Goal: Information Seeking & Learning: Learn about a topic

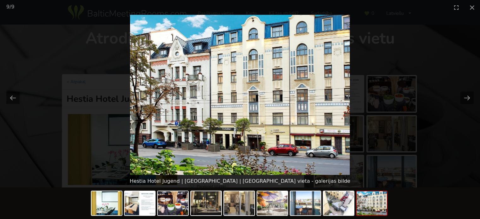
scroll to position [26, 0]
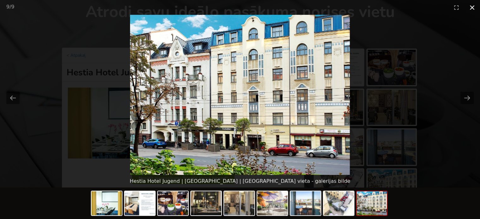
click at [473, 9] on button "Close gallery" at bounding box center [472, 7] width 16 height 15
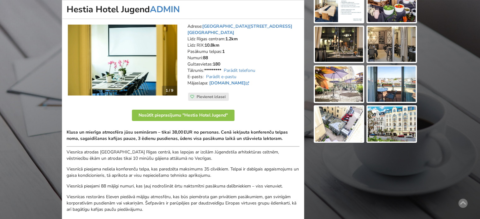
scroll to position [121, 0]
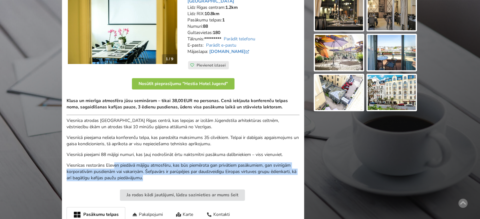
drag, startPoint x: 118, startPoint y: 158, endPoint x: 244, endPoint y: 171, distance: 127.1
click at [243, 171] on p "Viesnīcas restorāns Eleven piedāvā mājīgu atmosfēru, kas būs piemērota gan priv…" at bounding box center [183, 171] width 233 height 19
click at [245, 172] on p "Viesnīcas restorāns Eleven piedāvā mājīgu atmosfēru, kas būs piemērota gan priv…" at bounding box center [183, 171] width 233 height 19
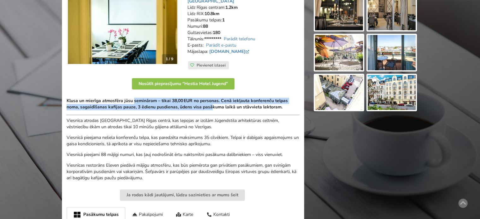
drag, startPoint x: 140, startPoint y: 100, endPoint x: 213, endPoint y: 102, distance: 73.5
click at [213, 102] on strong "Klusa un mierīga atmosfēra jūsu semināram – tikai 38,00 EUR no personas. Cenā i…" at bounding box center [177, 104] width 221 height 12
drag, startPoint x: 169, startPoint y: 98, endPoint x: 241, endPoint y: 103, distance: 71.7
click at [241, 103] on strong "Klusa un mierīga atmosfēra jūsu semināram – tikai 38,00 EUR no personas. Cenā i…" at bounding box center [177, 104] width 221 height 12
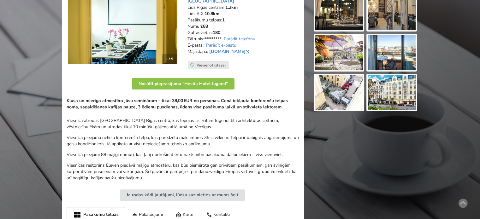
drag, startPoint x: 241, startPoint y: 103, endPoint x: 277, endPoint y: 103, distance: 36.6
click at [242, 103] on strong "Klusa un mierīga atmosfēra jūsu semināram – tikai 38,00 EUR no personas. Cenā i…" at bounding box center [177, 104] width 221 height 12
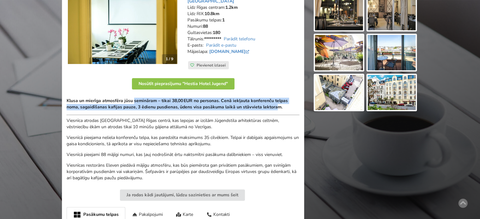
drag, startPoint x: 245, startPoint y: 102, endPoint x: 127, endPoint y: 95, distance: 117.8
click at [133, 98] on strong "Klusa un mierīga atmosfēra jūsu semināram – tikai 38,00 EUR no personas. Cenā i…" at bounding box center [177, 104] width 221 height 12
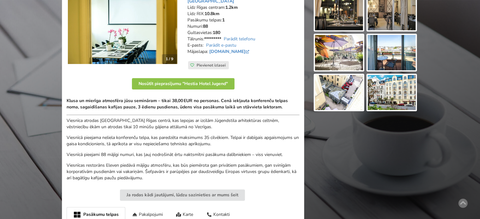
click at [119, 98] on strong "Klusa un mierīga atmosfēra jūsu semināram – tikai 38,00 EUR no personas. Cenā i…" at bounding box center [177, 104] width 221 height 12
drag, startPoint x: 209, startPoint y: 97, endPoint x: 251, endPoint y: 99, distance: 41.4
click at [242, 99] on strong "Klusa un mierīga atmosfēra jūsu semināram – tikai 38,00 EUR no personas. Cenā i…" at bounding box center [177, 104] width 221 height 12
drag, startPoint x: 252, startPoint y: 99, endPoint x: 273, endPoint y: 101, distance: 20.9
click at [253, 99] on strong "Klusa un mierīga atmosfēra jūsu semināram – tikai 38,00 EUR no personas. Cenā i…" at bounding box center [177, 104] width 221 height 12
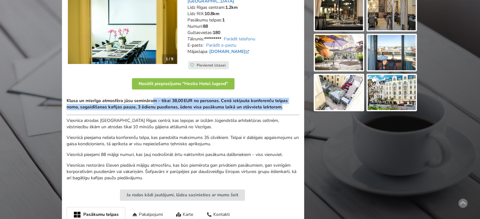
drag, startPoint x: 192, startPoint y: 100, endPoint x: 102, endPoint y: 97, distance: 89.9
click at [145, 98] on p "Klusa un mierīga atmosfēra jūsu semināram – tikai 38,00 EUR no personas. Cenā i…" at bounding box center [183, 104] width 233 height 13
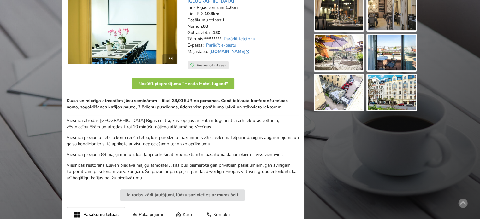
click at [102, 98] on strong "Klusa un mierīga atmosfēra jūsu semināram – tikai 38,00 EUR no personas. Cenā i…" at bounding box center [177, 104] width 221 height 12
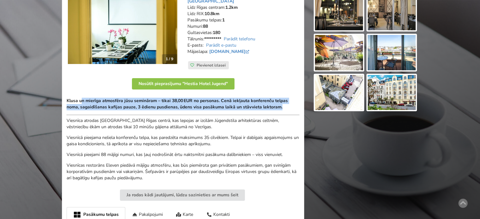
drag, startPoint x: 196, startPoint y: 105, endPoint x: 231, endPoint y: 107, distance: 35.4
click at [221, 107] on div "Klusa un mierīga atmosfēra jūsu semināram – tikai 38,00 EUR no personas. Cenā i…" at bounding box center [183, 140] width 233 height 84
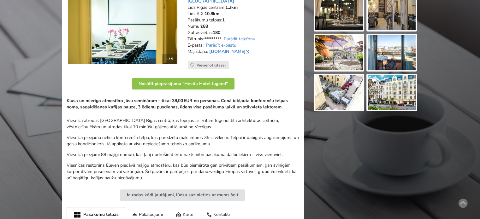
click at [231, 107] on div "Klusa un mierīga atmosfēra jūsu semināram – tikai 38,00 EUR no personas. Cenā i…" at bounding box center [183, 140] width 233 height 84
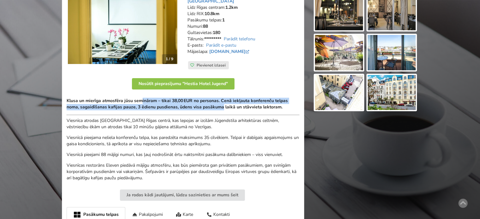
drag, startPoint x: 178, startPoint y: 102, endPoint x: 142, endPoint y: 99, distance: 37.0
click at [142, 99] on strong "Klusa un mierīga atmosfēra jūsu semināram – tikai 38,00 EUR no personas. Cenā i…" at bounding box center [177, 104] width 221 height 12
drag, startPoint x: 149, startPoint y: 98, endPoint x: 237, endPoint y: 102, distance: 89.0
click at [232, 101] on strong "Klusa un mierīga atmosfēra jūsu semināram – tikai 38,00 EUR no personas. Cenā i…" at bounding box center [177, 104] width 221 height 12
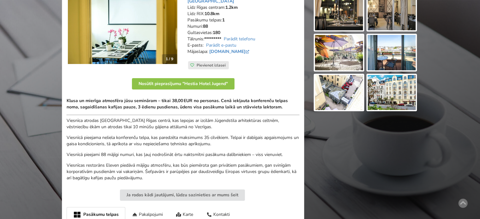
click at [243, 102] on strong "Klusa un mierīga atmosfēra jūsu semināram – tikai 38,00 EUR no personas. Cenā i…" at bounding box center [177, 104] width 221 height 12
drag, startPoint x: 122, startPoint y: 97, endPoint x: 178, endPoint y: 100, distance: 55.9
click at [178, 100] on strong "Klusa un mierīga atmosfēra jūsu semināram – tikai 38,00 EUR no personas. Cenā i…" at bounding box center [177, 104] width 221 height 12
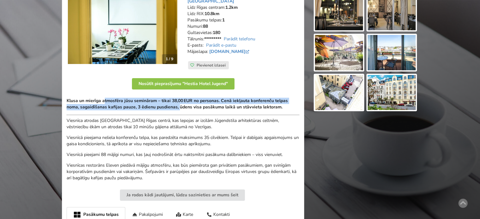
click at [178, 100] on strong "Klusa un mierīga atmosfēra jūsu semināram – tikai 38,00 EUR no personas. Cenā i…" at bounding box center [177, 104] width 221 height 12
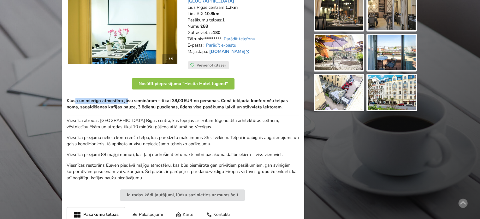
drag, startPoint x: 138, startPoint y: 99, endPoint x: 162, endPoint y: 99, distance: 24.0
click at [160, 99] on strong "Klusa un mierīga atmosfēra jūsu semināram – tikai 38,00 EUR no personas. Cenā i…" at bounding box center [177, 104] width 221 height 12
drag, startPoint x: 166, startPoint y: 99, endPoint x: 215, endPoint y: 99, distance: 49.5
click at [167, 99] on strong "Klusa un mierīga atmosfēra jūsu semināram – tikai 38,00 EUR no personas. Cenā i…" at bounding box center [177, 104] width 221 height 12
click at [244, 98] on strong "Klusa un mierīga atmosfēra jūsu semināram – tikai 38,00 EUR no personas. Cenā i…" at bounding box center [177, 104] width 221 height 12
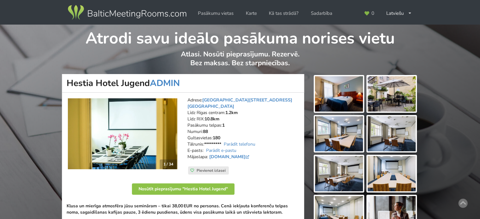
click at [130, 134] on img at bounding box center [122, 133] width 109 height 71
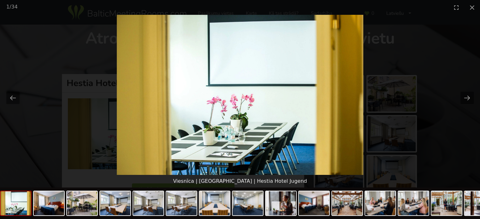
click at [454, 137] on picture at bounding box center [240, 95] width 480 height 160
click at [472, 7] on button "Close gallery" at bounding box center [472, 7] width 16 height 15
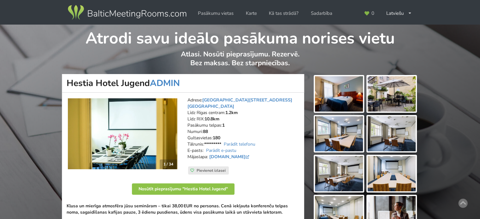
click at [349, 102] on img at bounding box center [339, 93] width 48 height 35
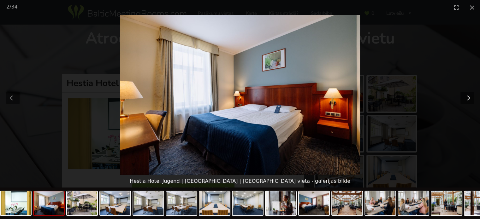
click at [468, 98] on button "Next slide" at bounding box center [466, 98] width 13 height 12
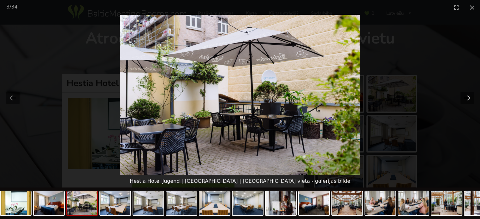
click at [468, 98] on button "Next slide" at bounding box center [466, 98] width 13 height 12
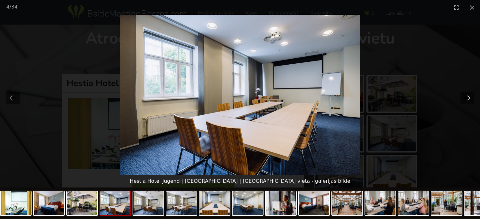
click at [469, 97] on button "Next slide" at bounding box center [466, 98] width 13 height 12
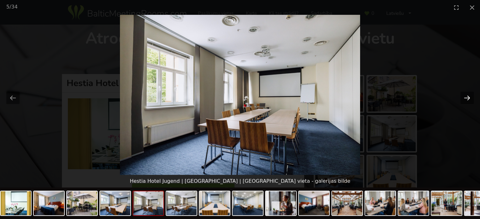
click at [469, 97] on button "Next slide" at bounding box center [466, 98] width 13 height 12
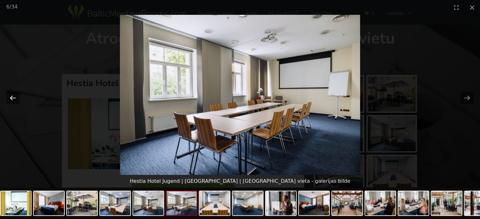
click at [12, 95] on button "Previous slide" at bounding box center [12, 98] width 13 height 12
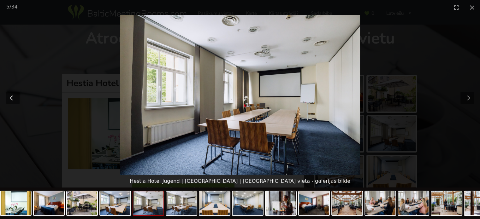
click at [12, 95] on button "Previous slide" at bounding box center [12, 98] width 13 height 12
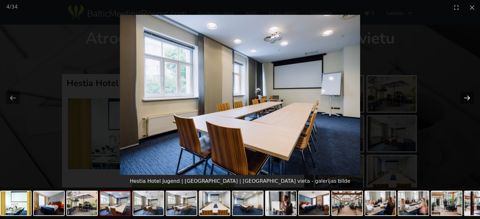
click at [462, 97] on button "Next slide" at bounding box center [466, 98] width 13 height 12
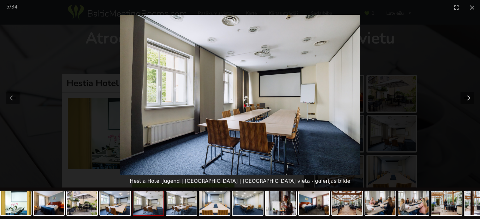
click at [462, 97] on button "Next slide" at bounding box center [466, 98] width 13 height 12
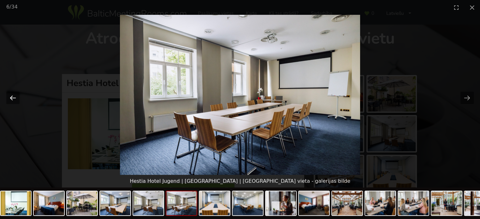
click at [18, 98] on button "Previous slide" at bounding box center [12, 98] width 13 height 12
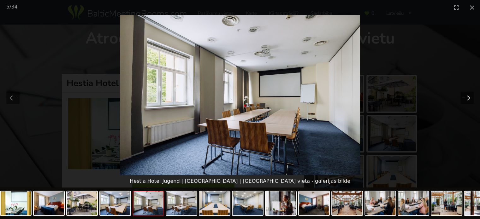
click at [462, 94] on button "Next slide" at bounding box center [466, 98] width 13 height 12
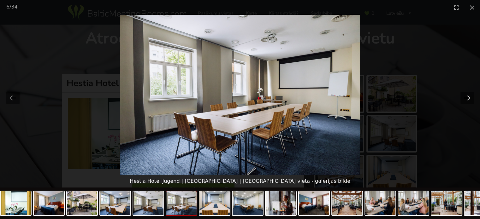
click at [468, 99] on button "Next slide" at bounding box center [466, 98] width 13 height 12
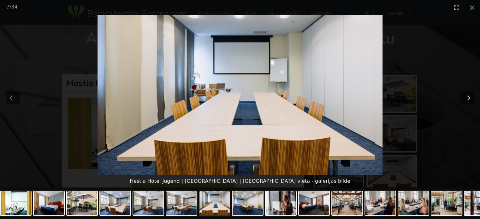
click at [468, 99] on button "Next slide" at bounding box center [466, 98] width 13 height 12
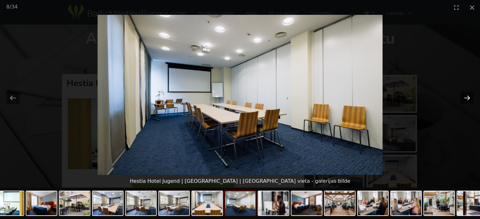
click at [468, 99] on button "Next slide" at bounding box center [466, 98] width 13 height 12
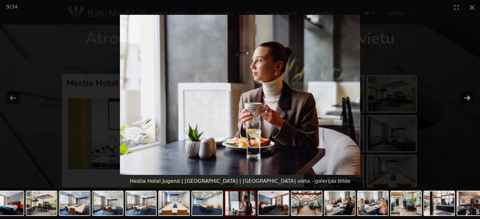
click at [468, 99] on button "Next slide" at bounding box center [466, 98] width 13 height 12
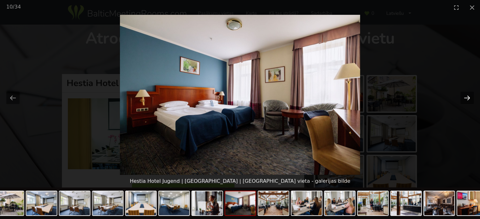
click at [468, 99] on button "Next slide" at bounding box center [466, 98] width 13 height 12
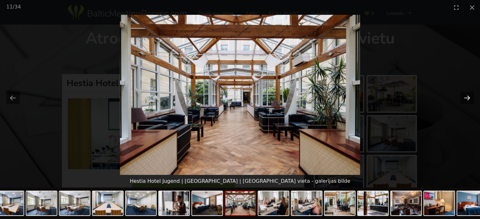
click at [468, 99] on button "Next slide" at bounding box center [466, 98] width 13 height 12
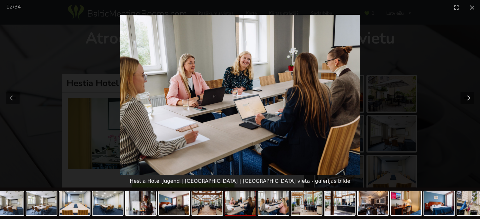
click at [468, 99] on button "Next slide" at bounding box center [466, 98] width 13 height 12
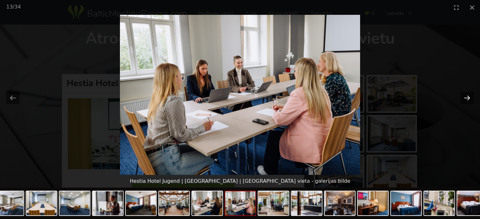
click at [468, 99] on button "Next slide" at bounding box center [466, 98] width 13 height 12
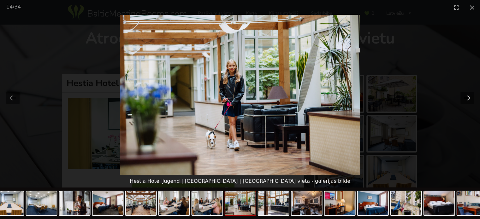
click at [468, 99] on button "Next slide" at bounding box center [466, 98] width 13 height 12
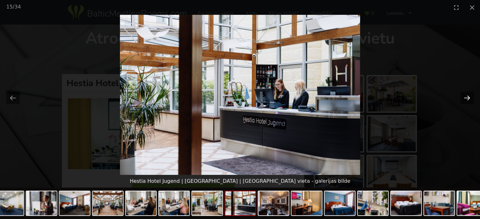
click at [468, 99] on button "Next slide" at bounding box center [466, 98] width 13 height 12
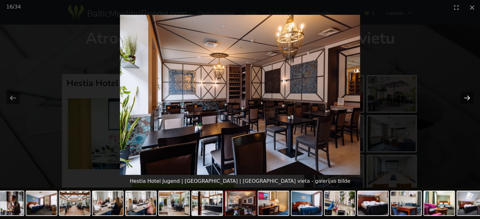
click at [468, 99] on button "Next slide" at bounding box center [466, 98] width 13 height 12
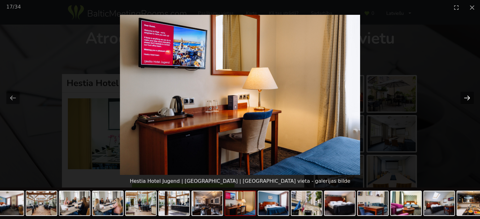
click at [468, 99] on button "Next slide" at bounding box center [466, 98] width 13 height 12
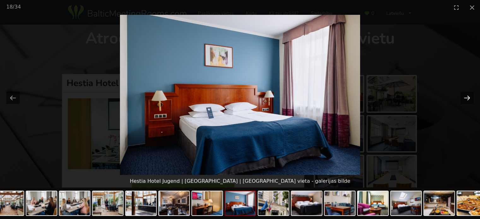
click at [468, 99] on button "Next slide" at bounding box center [466, 98] width 13 height 12
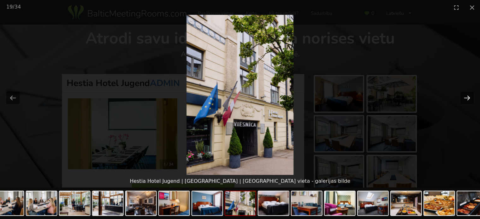
click at [468, 99] on button "Next slide" at bounding box center [466, 98] width 13 height 12
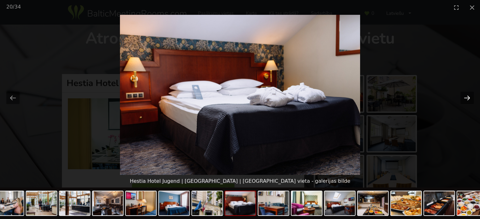
click at [468, 99] on button "Next slide" at bounding box center [466, 98] width 13 height 12
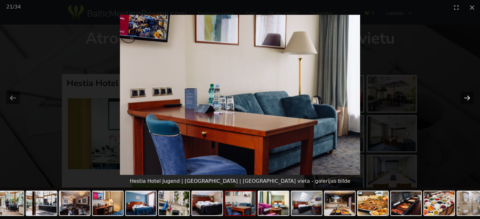
click at [468, 99] on button "Next slide" at bounding box center [466, 98] width 13 height 12
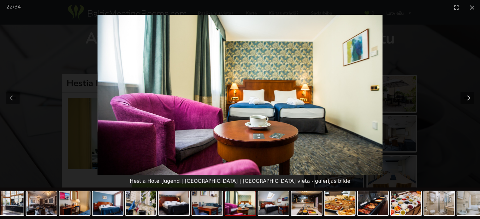
click at [468, 99] on button "Next slide" at bounding box center [466, 98] width 13 height 12
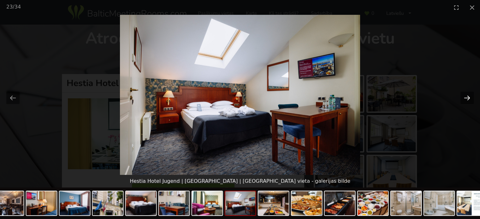
click at [468, 99] on button "Next slide" at bounding box center [466, 98] width 13 height 12
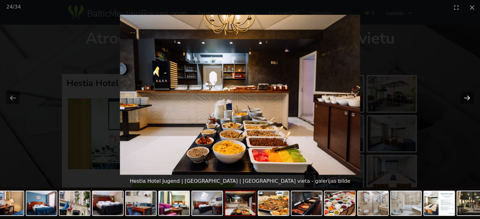
click at [468, 99] on button "Next slide" at bounding box center [466, 98] width 13 height 12
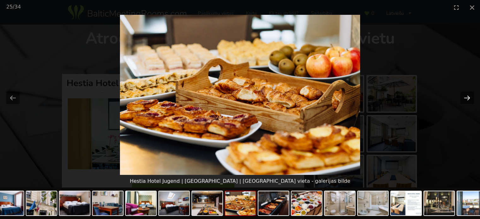
click at [468, 99] on button "Next slide" at bounding box center [466, 98] width 13 height 12
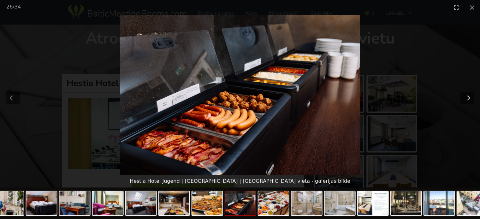
click at [468, 99] on button "Next slide" at bounding box center [466, 98] width 13 height 12
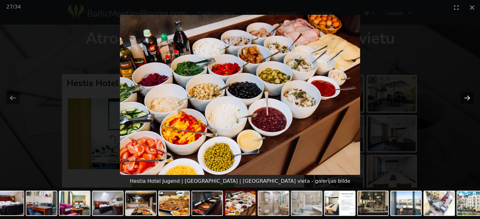
click at [468, 99] on button "Next slide" at bounding box center [466, 98] width 13 height 12
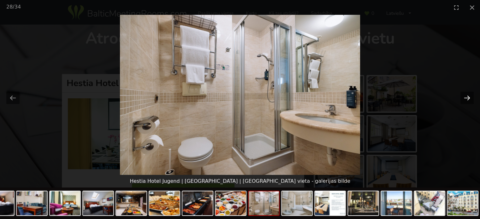
click at [468, 99] on button "Next slide" at bounding box center [466, 98] width 13 height 12
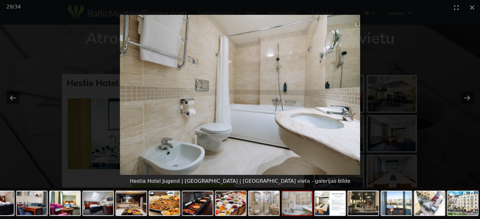
click at [455, 152] on picture at bounding box center [240, 95] width 480 height 160
click at [460, 74] on picture at bounding box center [240, 95] width 480 height 160
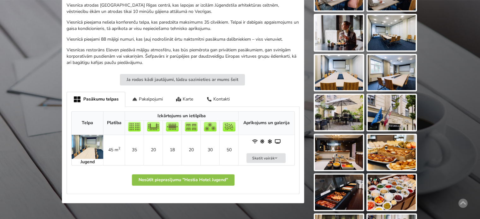
scroll to position [126, 0]
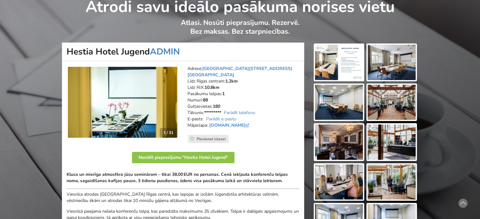
scroll to position [63, 0]
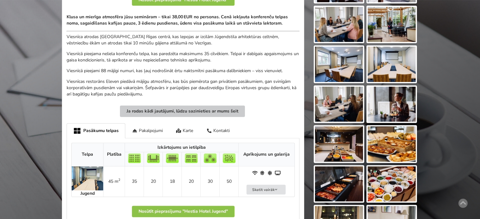
scroll to position [284, 0]
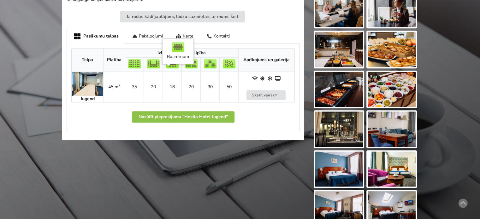
click at [172, 85] on td "18" at bounding box center [171, 87] width 19 height 30
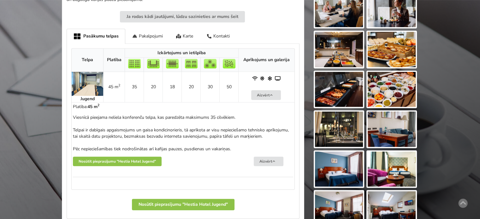
click at [172, 85] on td "18" at bounding box center [171, 87] width 19 height 30
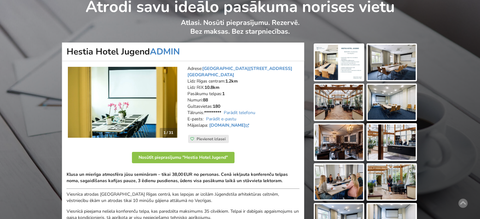
scroll to position [0, 0]
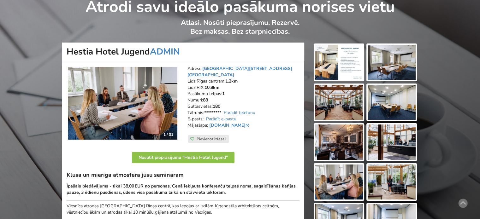
scroll to position [63, 0]
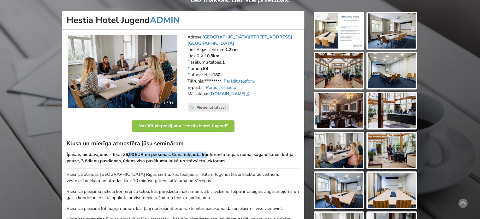
drag, startPoint x: 132, startPoint y: 152, endPoint x: 218, endPoint y: 154, distance: 85.5
click at [210, 154] on strong "Īpašais piedāvājums - tikai 38,00 EUR no personas. Cenā iekļauta konferenču tel…" at bounding box center [181, 158] width 229 height 12
click at [219, 154] on strong "Īpašais piedāvājums - tikai 38,00 EUR no personas. Cenā iekļauta konferenču tel…" at bounding box center [181, 158] width 229 height 12
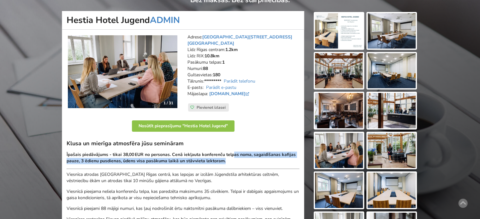
drag, startPoint x: 232, startPoint y: 156, endPoint x: 228, endPoint y: 156, distance: 3.8
click at [228, 156] on p "Īpašais piedāvājums - tikai 38,00 EUR no personas. Cenā iekļauta konferenču tel…" at bounding box center [183, 158] width 233 height 13
drag, startPoint x: 228, startPoint y: 156, endPoint x: 227, endPoint y: 160, distance: 3.4
click at [228, 157] on p "Īpašais piedāvājums - tikai 38,00 EUR no personas. Cenā iekļauta konferenču tel…" at bounding box center [183, 158] width 233 height 13
click at [227, 160] on p "Īpašais piedāvājums - tikai 38,00 EUR no personas. Cenā iekļauta konferenču tel…" at bounding box center [183, 158] width 233 height 13
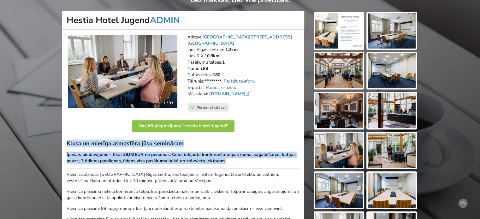
drag, startPoint x: 227, startPoint y: 159, endPoint x: 67, endPoint y: 142, distance: 161.3
click at [67, 142] on div "Klusa un mierīga atmosfēra jūsu semināram Īpašais piedāvājums - tikai 38,00 EUR…" at bounding box center [183, 194] width 233 height 109
copy div "Klusa un mierīga atmosfēra jūsu semināram Īpašais piedāvājums - tikai 38,00 EUR…"
drag, startPoint x: 175, startPoint y: 154, endPoint x: 186, endPoint y: 157, distance: 12.3
click at [175, 154] on strong "Īpašais piedāvājums - tikai 38,00 EUR no personas. Cenā iekļauta konferenču tel…" at bounding box center [181, 158] width 229 height 12
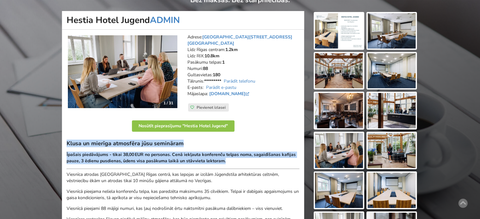
click at [234, 160] on p "Īpašais piedāvājums - tikai 38,00 EUR no personas. Cenā iekļauta konferenču tel…" at bounding box center [183, 158] width 233 height 13
drag, startPoint x: 233, startPoint y: 160, endPoint x: 64, endPoint y: 151, distance: 168.9
click at [64, 151] on div "1 / 31 Adrese: Pulkveža Brieža iela 11, Rīga Līdz Rīgas centram: 1.2km Līdz RIX…" at bounding box center [183, 208] width 242 height 357
copy strong "Īpašais piedāvājums - tikai 38,00 EUR no personas. Cenā iekļauta konferenču tel…"
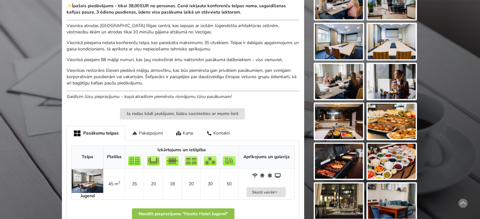
scroll to position [306, 0]
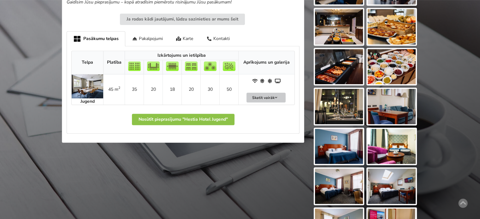
click at [275, 93] on button "Skatīt vairāk" at bounding box center [265, 98] width 39 height 10
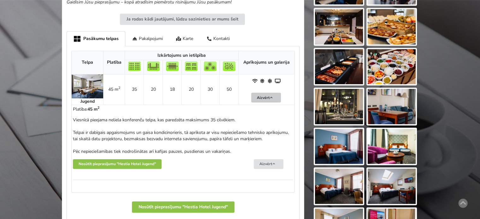
click at [275, 93] on button "Aizvērt" at bounding box center [266, 98] width 30 height 10
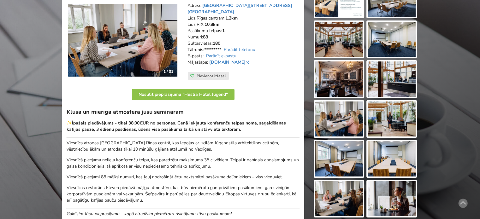
scroll to position [32, 0]
